Goal: Task Accomplishment & Management: Manage account settings

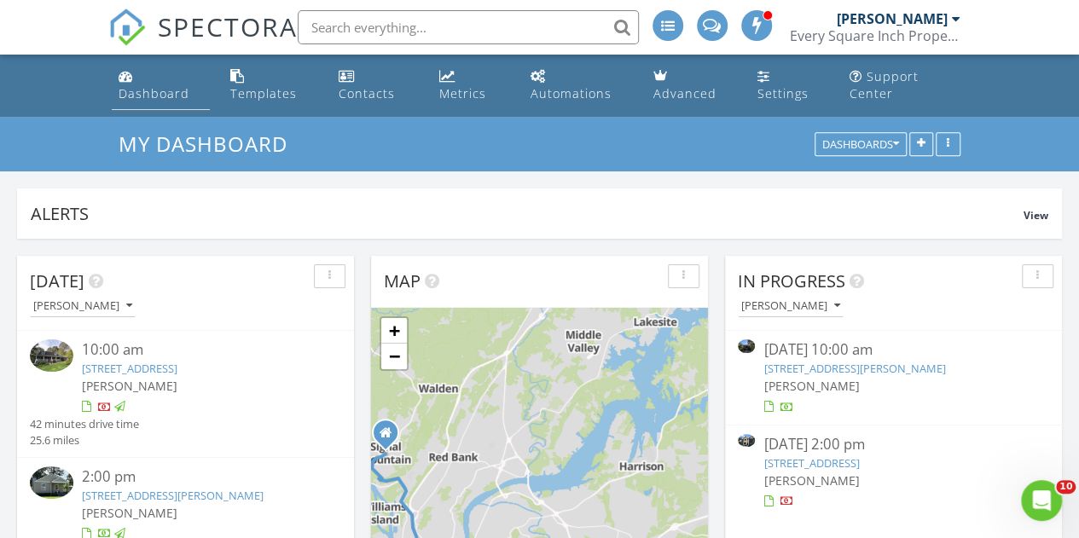
click at [167, 89] on div "Dashboard" at bounding box center [154, 93] width 71 height 16
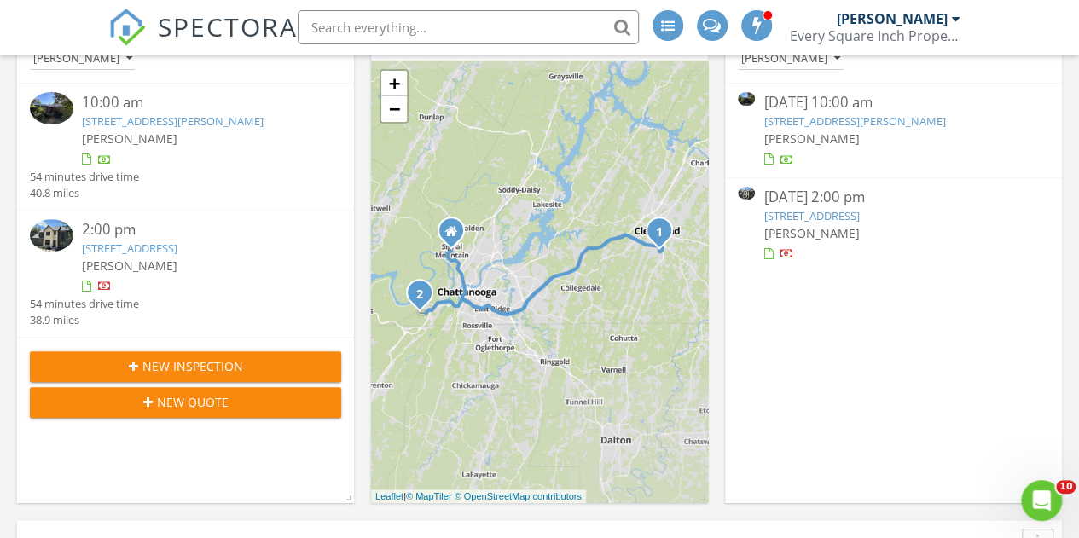
scroll to position [256, 0]
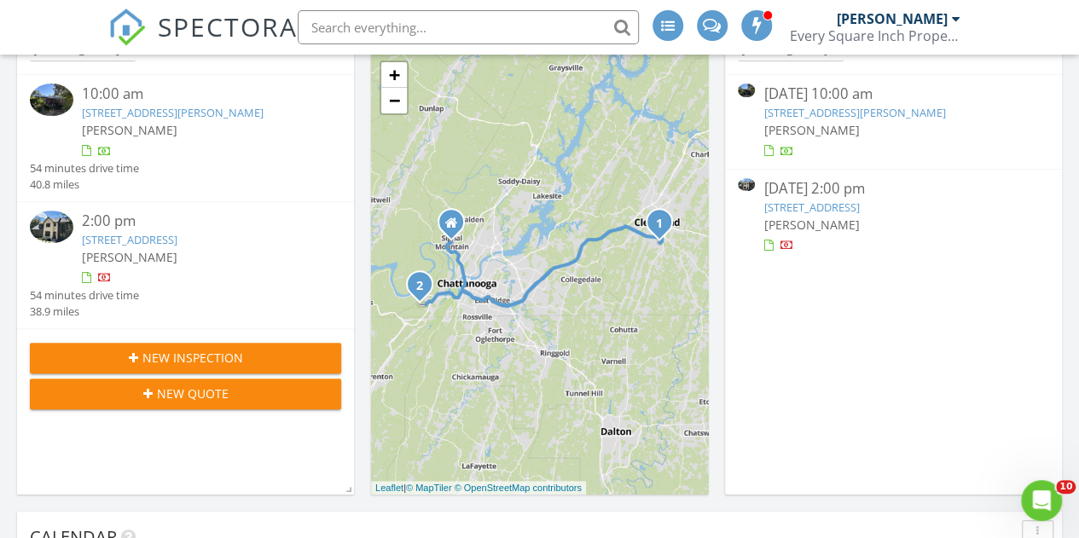
click at [828, 202] on link "4597 Amethyst Rd, Chattanooga, TN 37419" at bounding box center [812, 207] width 96 height 15
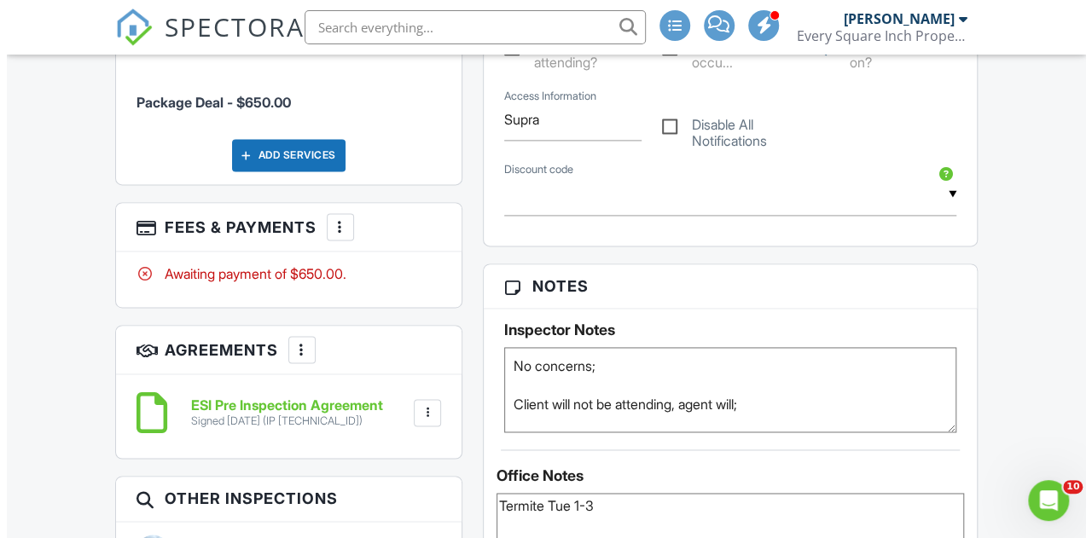
scroll to position [1194, 0]
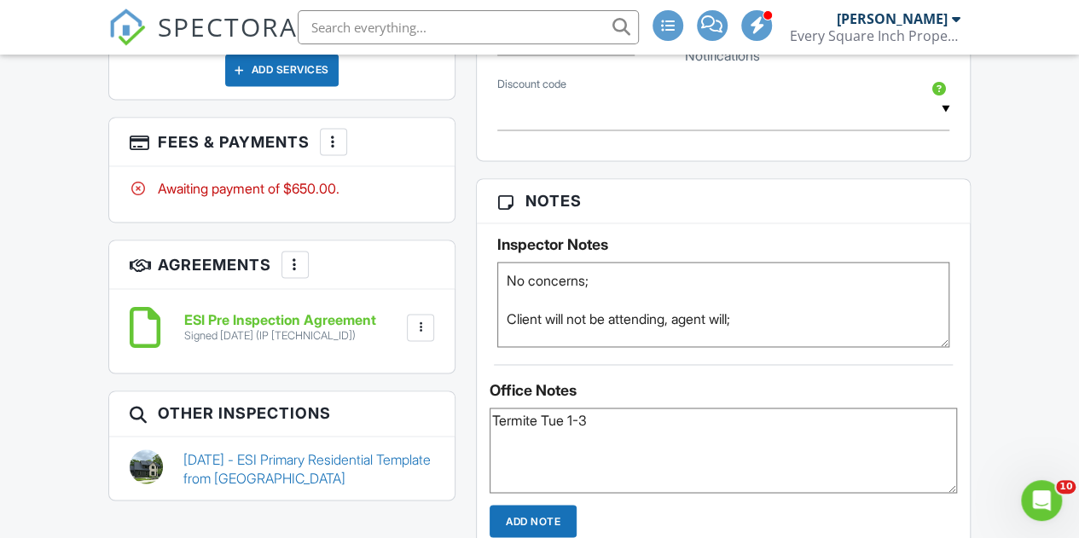
click at [333, 150] on div at bounding box center [333, 141] width 17 height 17
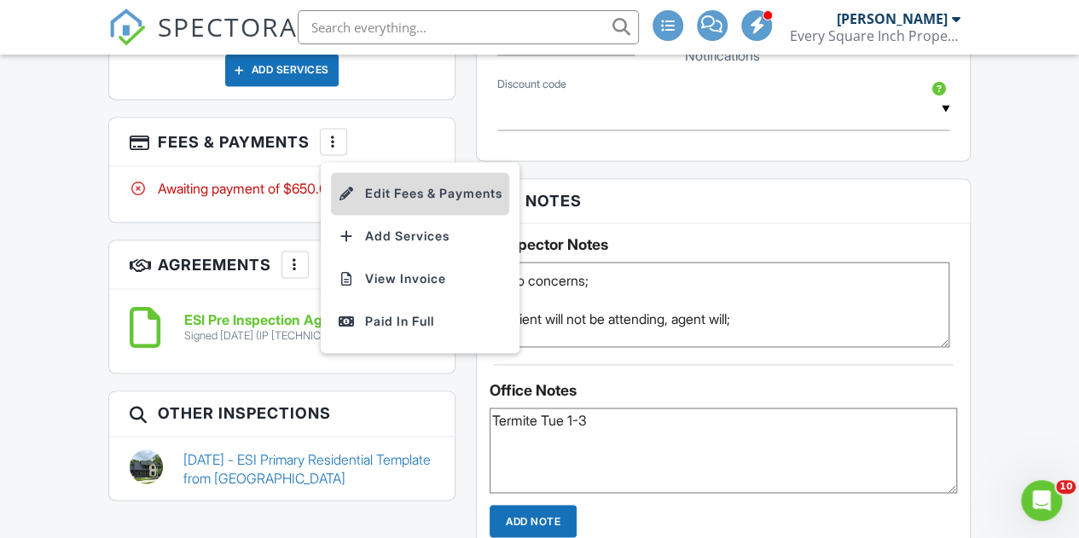
click at [388, 215] on li "Edit Fees & Payments" at bounding box center [420, 193] width 178 height 43
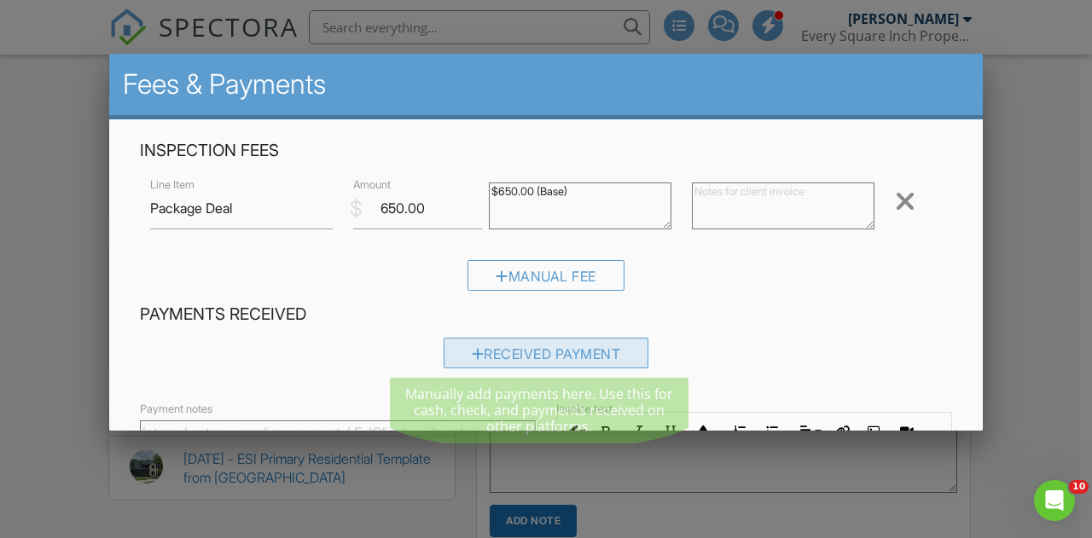
click at [535, 352] on div "Received Payment" at bounding box center [547, 353] width 206 height 31
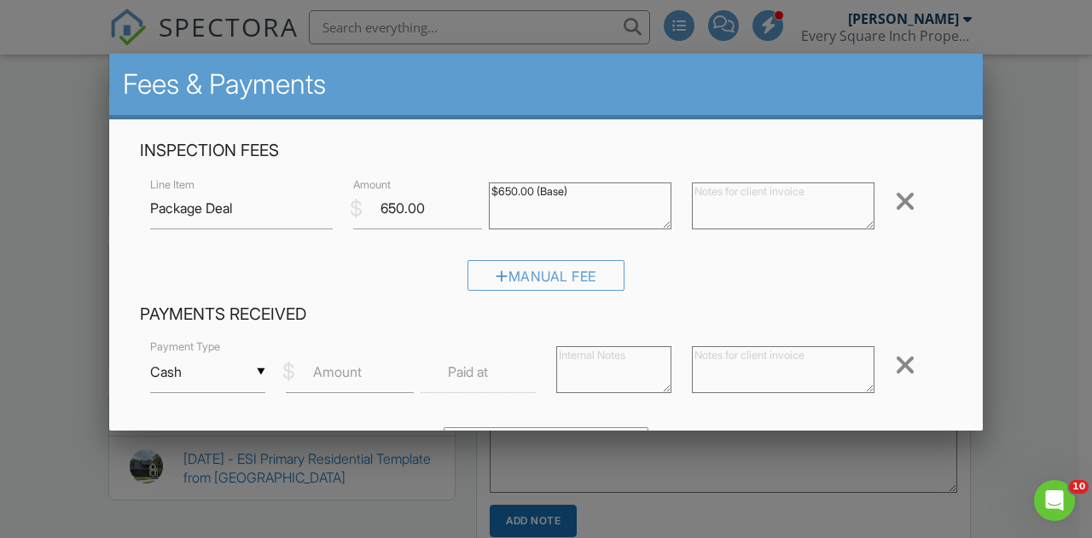
click at [259, 373] on input "Cash" at bounding box center [207, 372] width 115 height 42
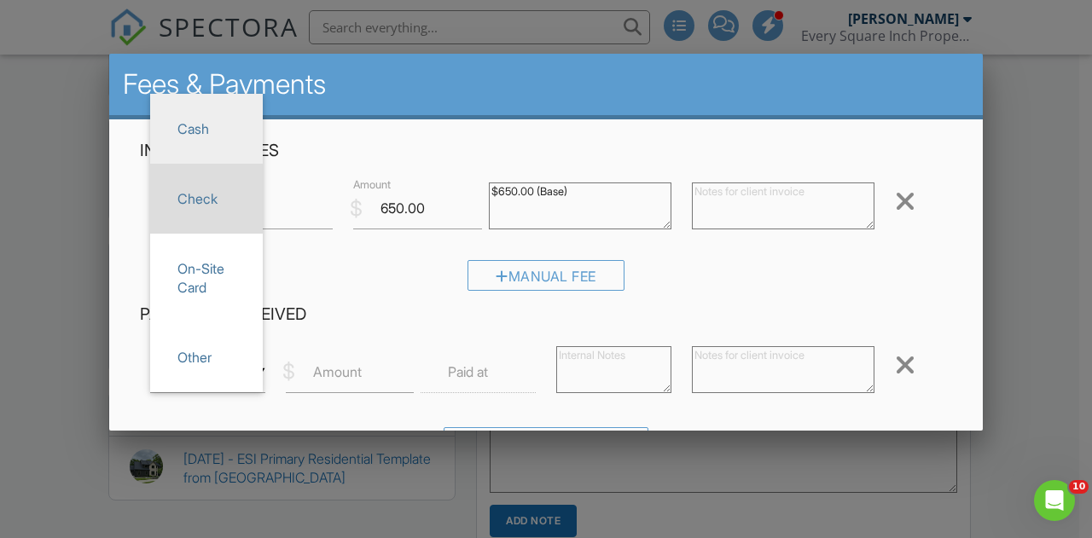
click at [203, 202] on span "Check" at bounding box center [206, 198] width 85 height 43
type input "Check"
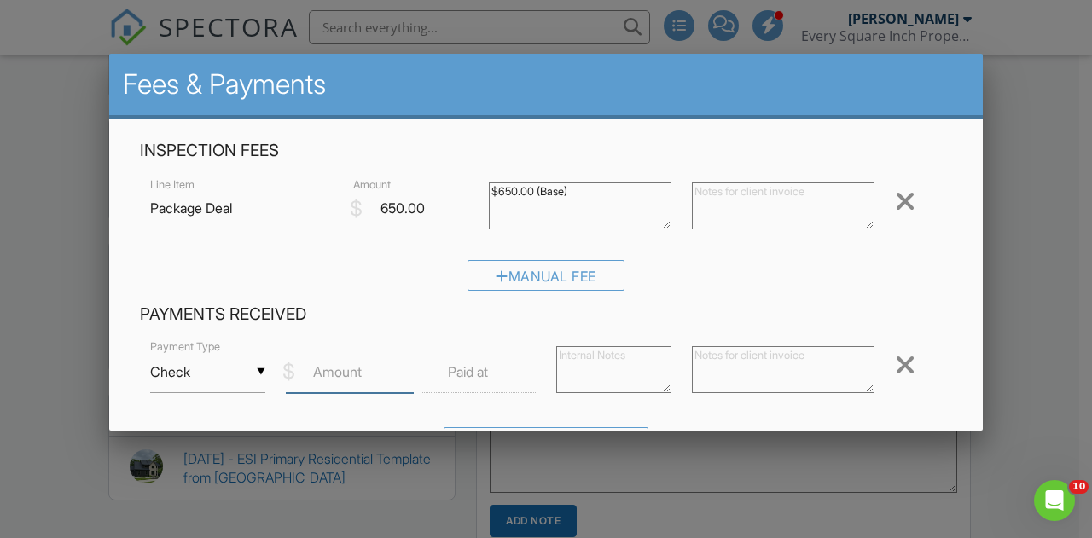
click at [363, 368] on input "Amount" at bounding box center [350, 372] width 129 height 42
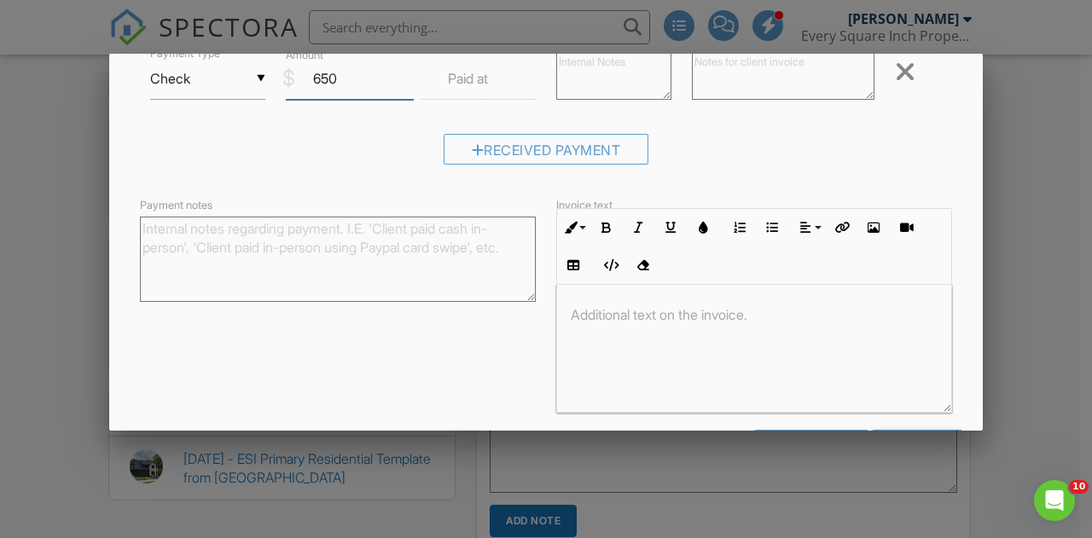
scroll to position [355, 0]
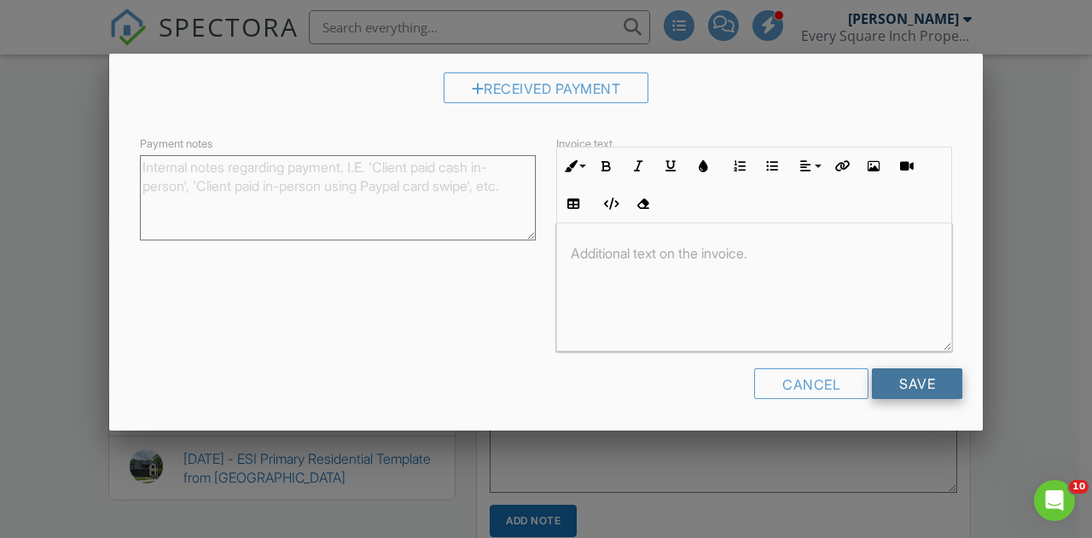
type input "650"
click at [902, 380] on input "Save" at bounding box center [917, 384] width 90 height 31
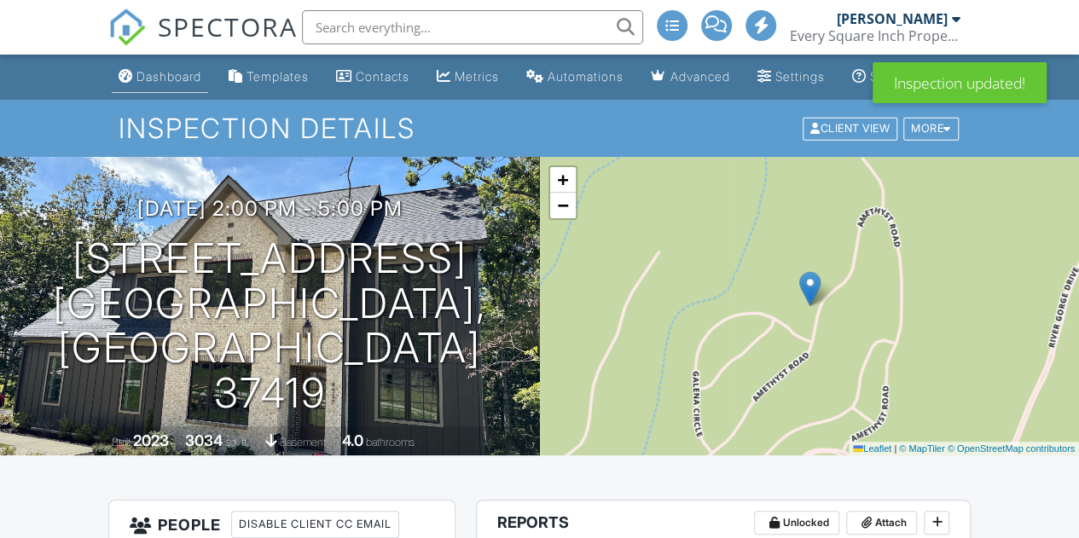
click at [150, 84] on div "Dashboard" at bounding box center [168, 76] width 65 height 15
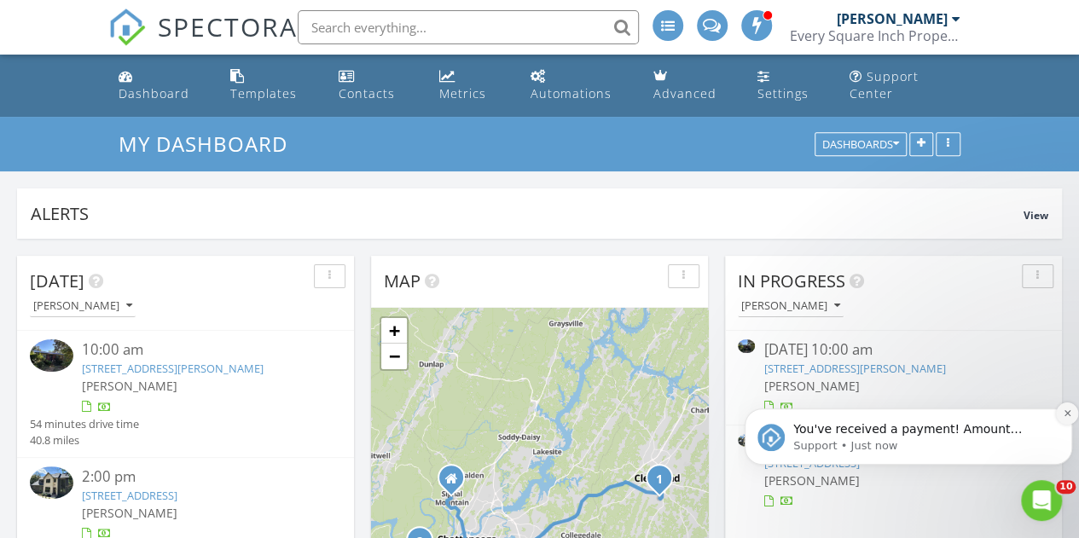
click at [1066, 415] on icon "Dismiss notification" at bounding box center [1067, 413] width 6 height 6
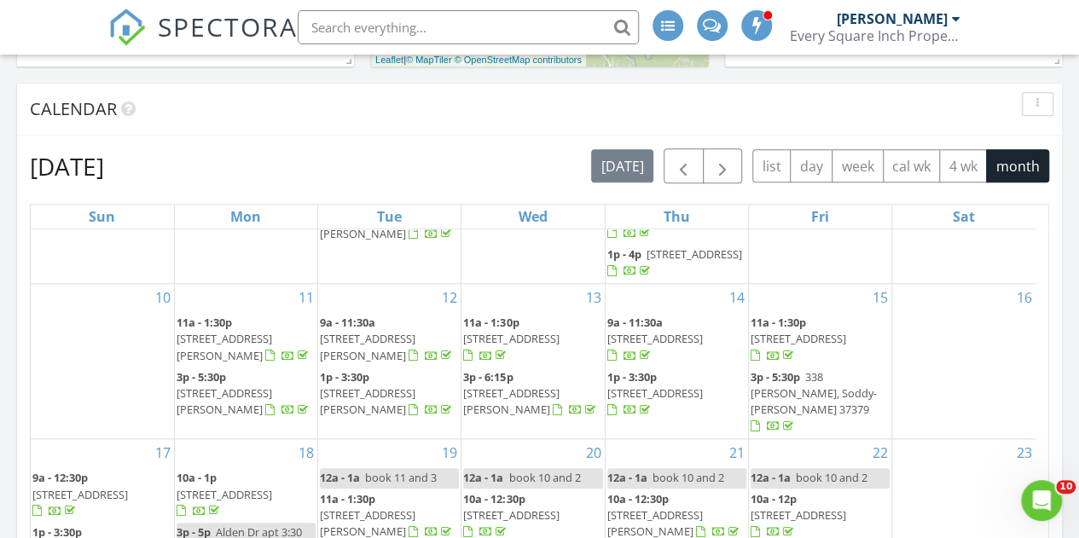
scroll to position [597, 0]
